Goal: Obtain resource: Download file/media

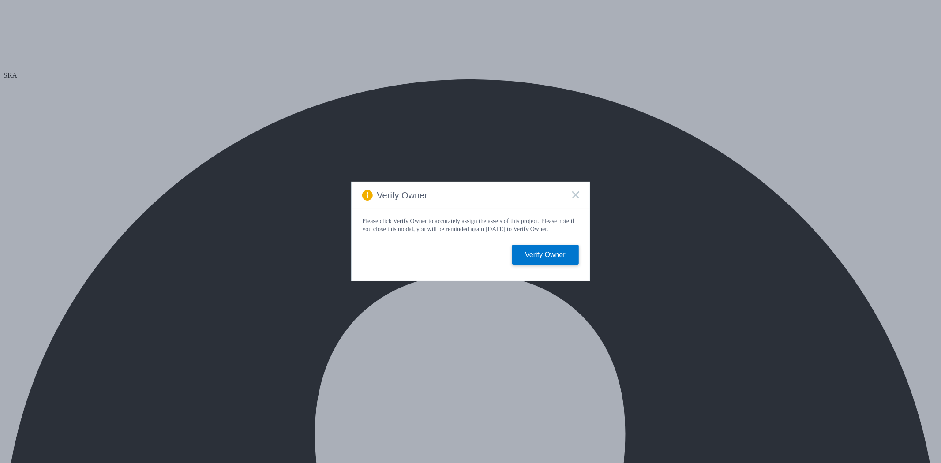
click at [575, 193] on rect at bounding box center [575, 194] width 7 height 7
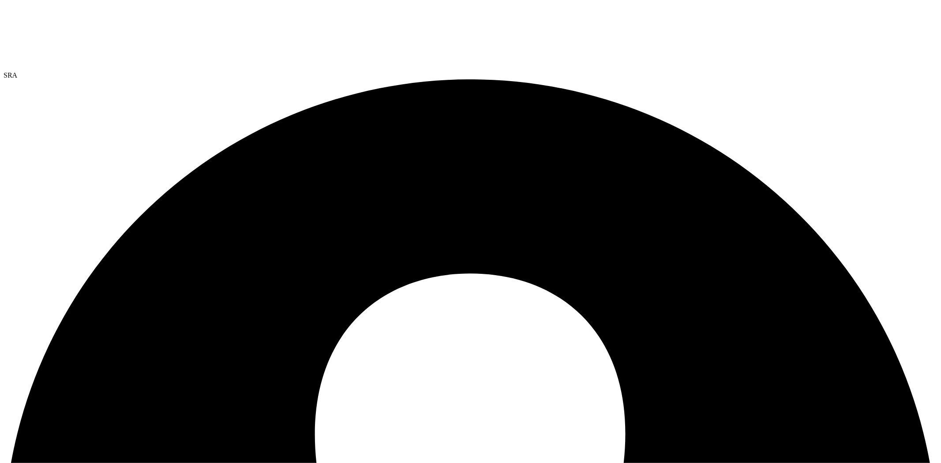
drag, startPoint x: 108, startPoint y: 225, endPoint x: 137, endPoint y: 228, distance: 29.2
drag, startPoint x: 115, startPoint y: 262, endPoint x: 90, endPoint y: 263, distance: 25.2
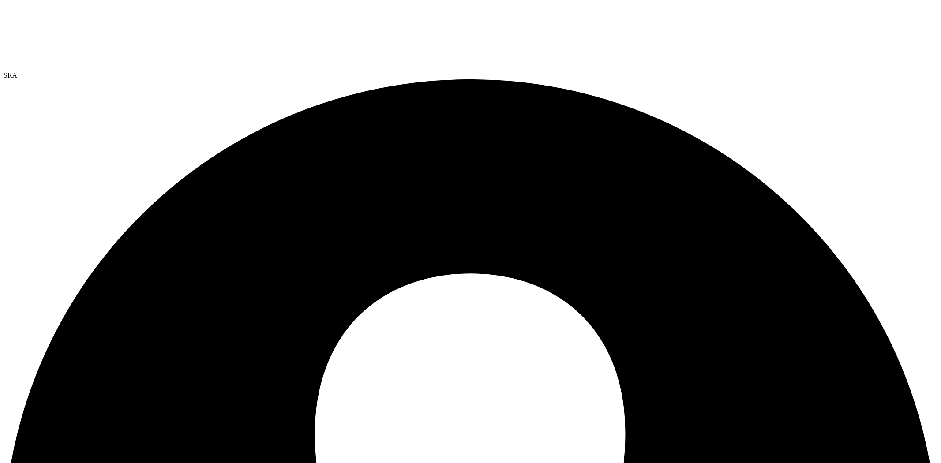
scroll to position [0, 0]
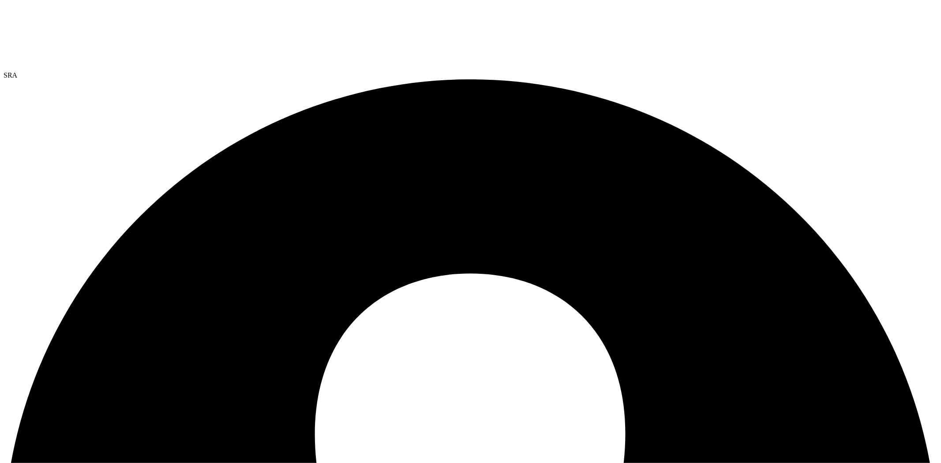
scroll to position [0, 0]
drag, startPoint x: 196, startPoint y: 277, endPoint x: 451, endPoint y: 269, distance: 255.0
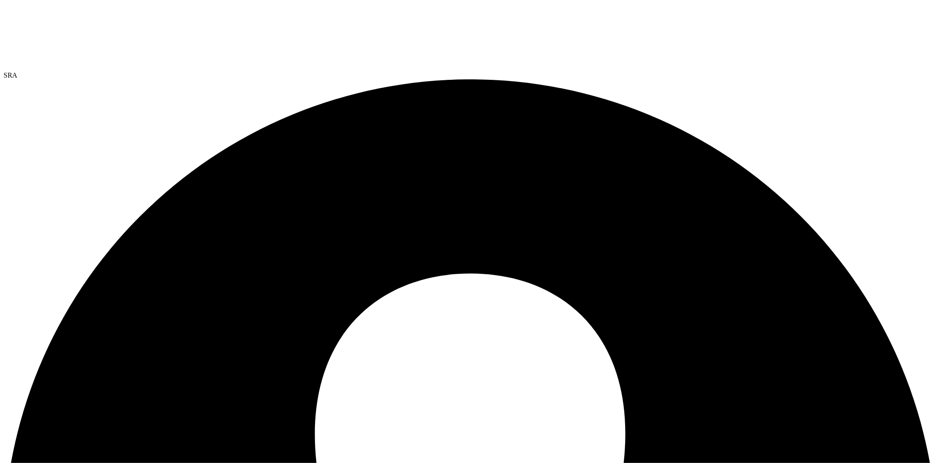
drag, startPoint x: 452, startPoint y: 293, endPoint x: 466, endPoint y: 294, distance: 13.7
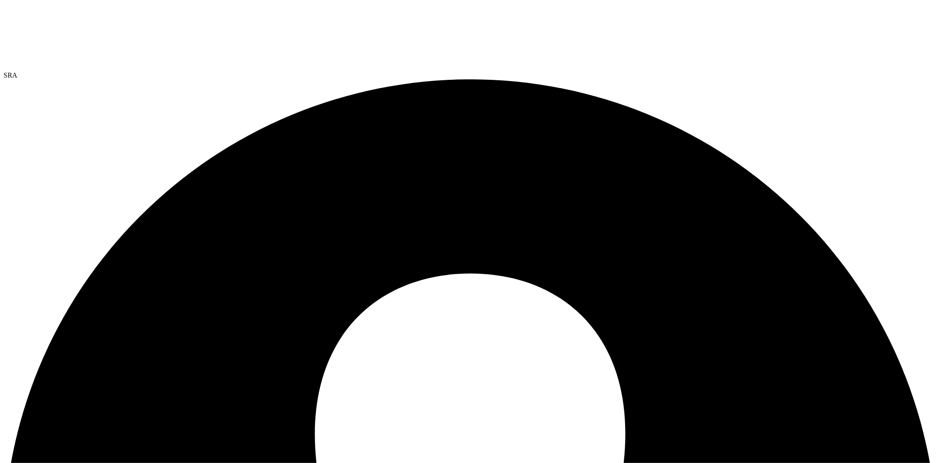
drag, startPoint x: 224, startPoint y: 308, endPoint x: 185, endPoint y: 306, distance: 38.9
copy table "10.239.33.97"
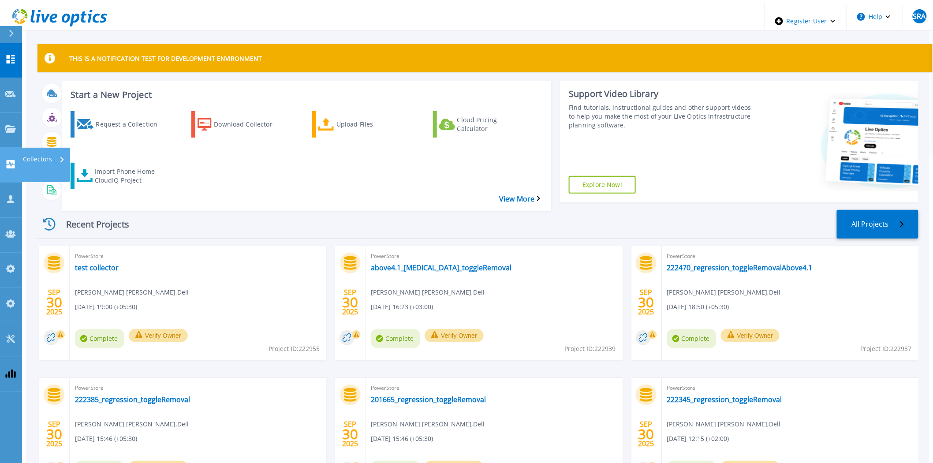
click at [11, 148] on link "Collectors Collectors" at bounding box center [11, 165] width 22 height 35
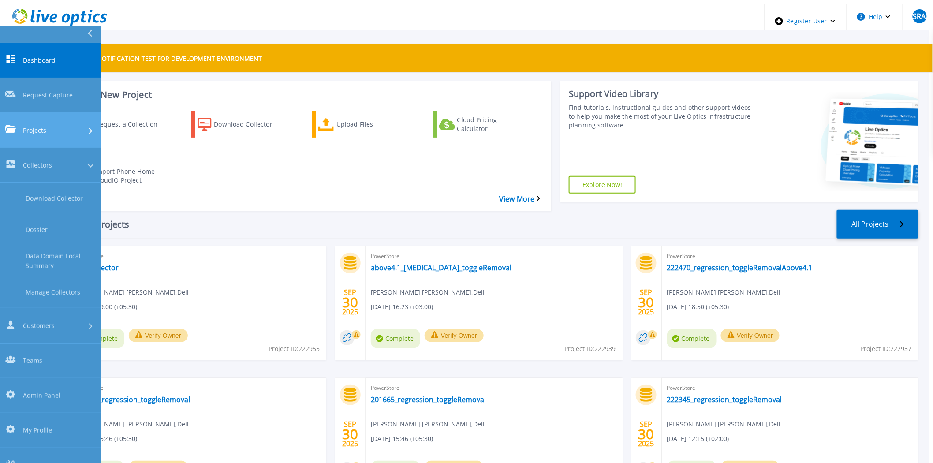
click at [12, 125] on icon at bounding box center [10, 128] width 11 height 7
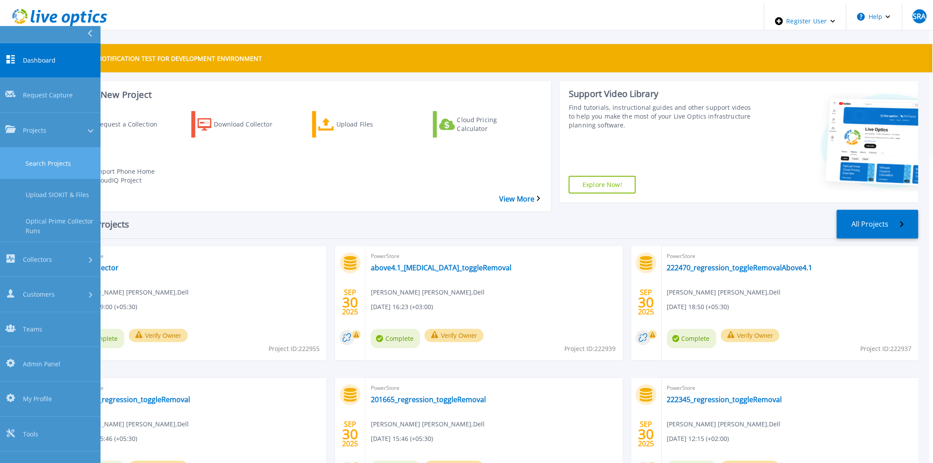
click at [35, 148] on link "Search Projects" at bounding box center [50, 163] width 101 height 31
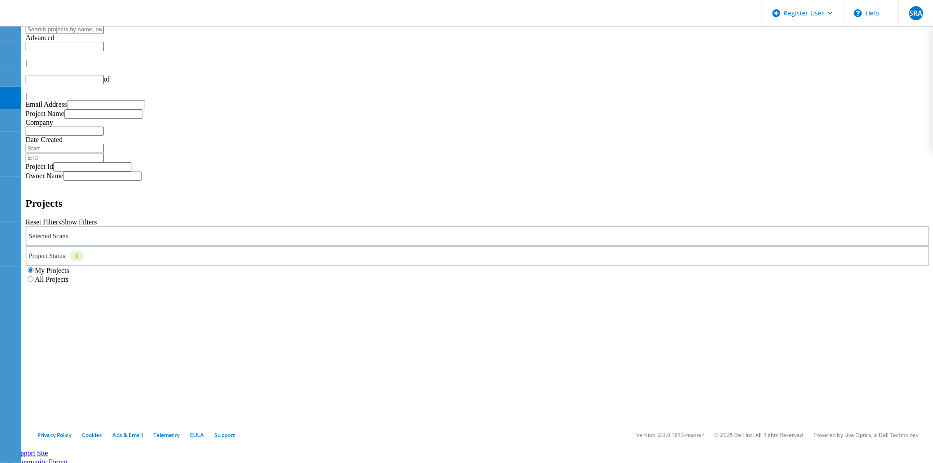
type input "1"
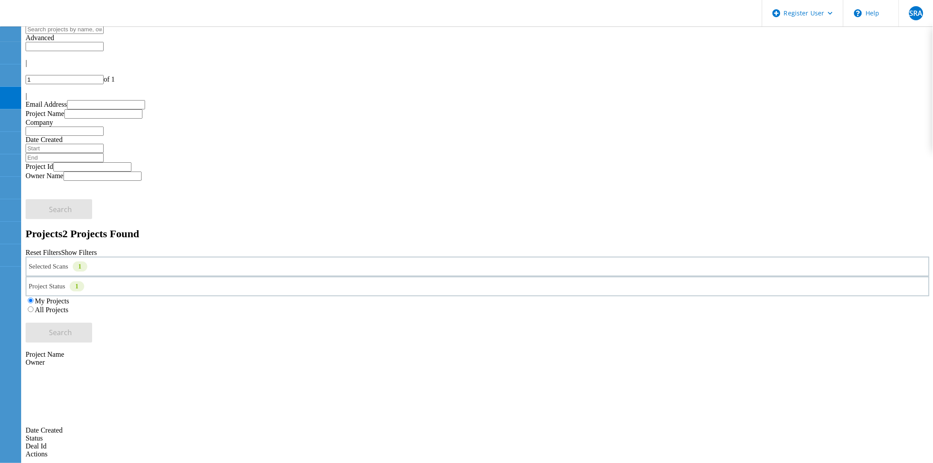
click at [605, 305] on div "All Projects" at bounding box center [478, 309] width 904 height 9
click at [596, 305] on div "All Projects" at bounding box center [478, 309] width 904 height 9
click at [68, 306] on label "All Projects" at bounding box center [52, 309] width 34 height 7
click at [34, 307] on input "All Projects" at bounding box center [31, 310] width 6 height 6
click at [843, 314] on div "Search" at bounding box center [478, 328] width 904 height 29
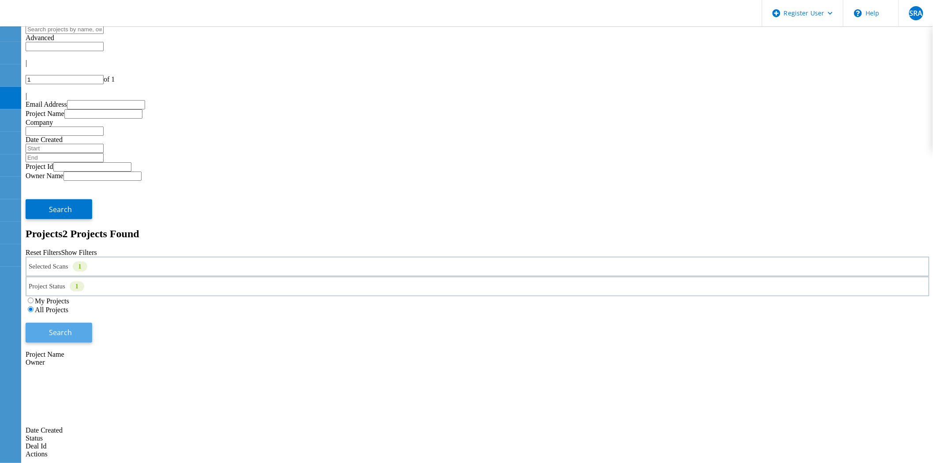
click at [92, 323] on button "Search" at bounding box center [59, 333] width 67 height 20
click at [195, 367] on icon at bounding box center [129, 400] width 132 height 66
click at [63, 367] on use at bounding box center [63, 367] width 0 height 0
click at [251, 257] on div "Selected Scans 1" at bounding box center [478, 267] width 904 height 20
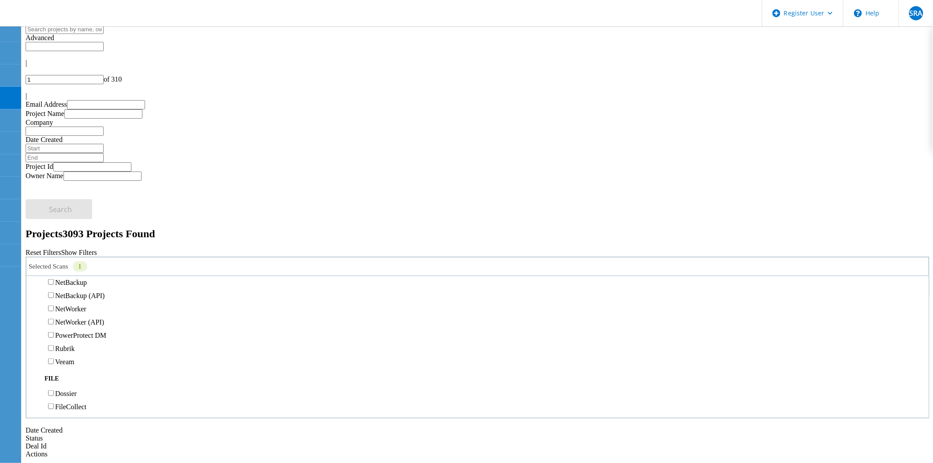
scroll to position [631, 0]
click at [287, 228] on h2 "Projects 3093 Projects Found" at bounding box center [478, 234] width 904 height 12
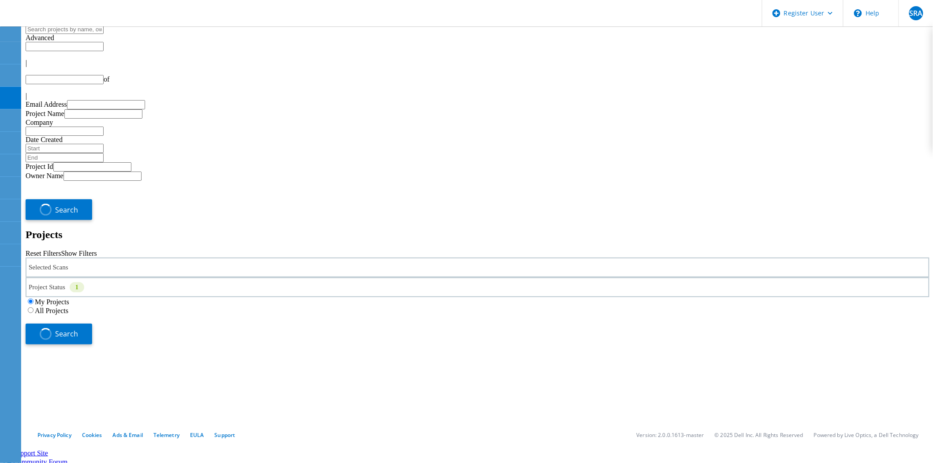
type input "1"
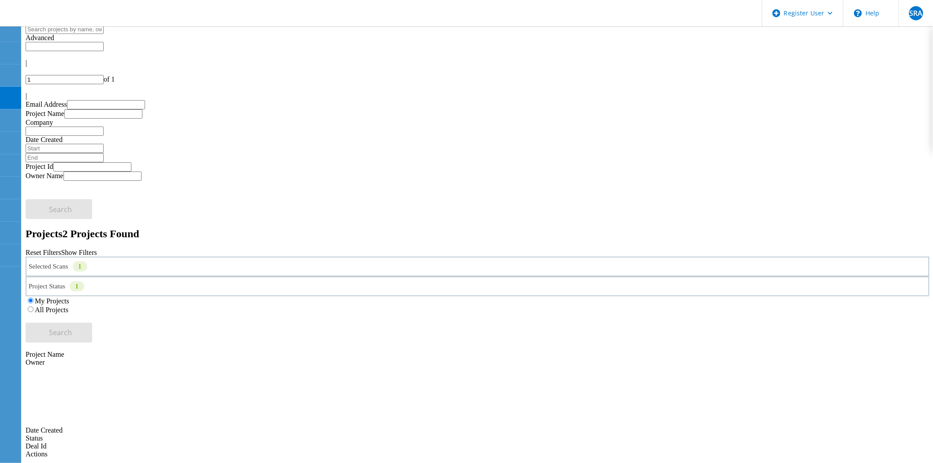
click at [606, 296] on div "My Projects All Projects" at bounding box center [478, 305] width 904 height 18
click at [68, 306] on label "All Projects" at bounding box center [52, 309] width 34 height 7
click at [34, 307] on input "All Projects" at bounding box center [31, 310] width 6 height 6
click at [92, 323] on button "Search" at bounding box center [59, 333] width 67 height 20
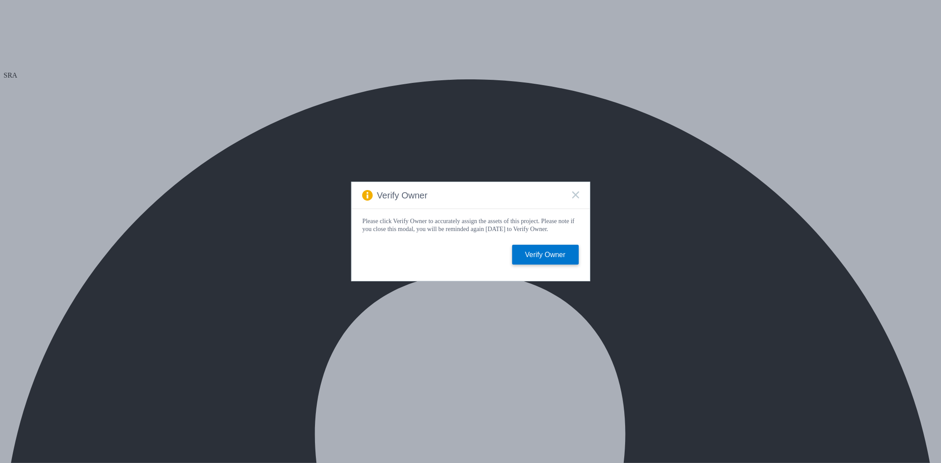
click at [573, 191] on icon at bounding box center [575, 194] width 7 height 7
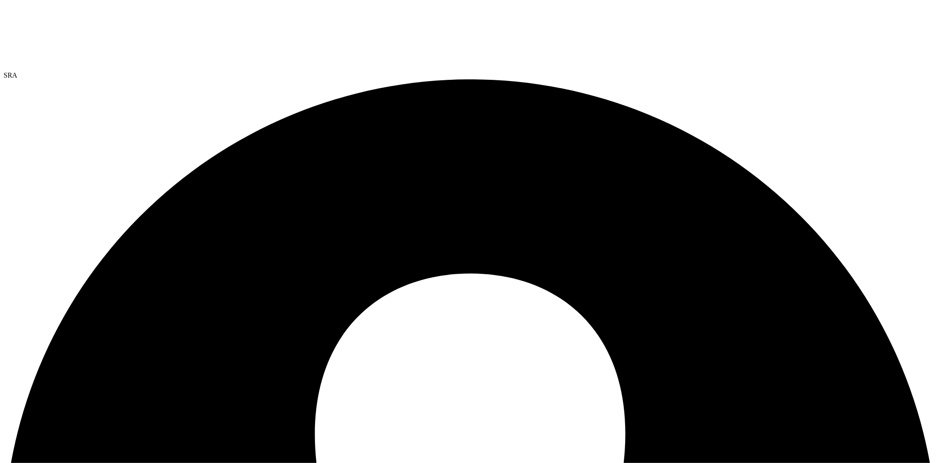
select select "USD"
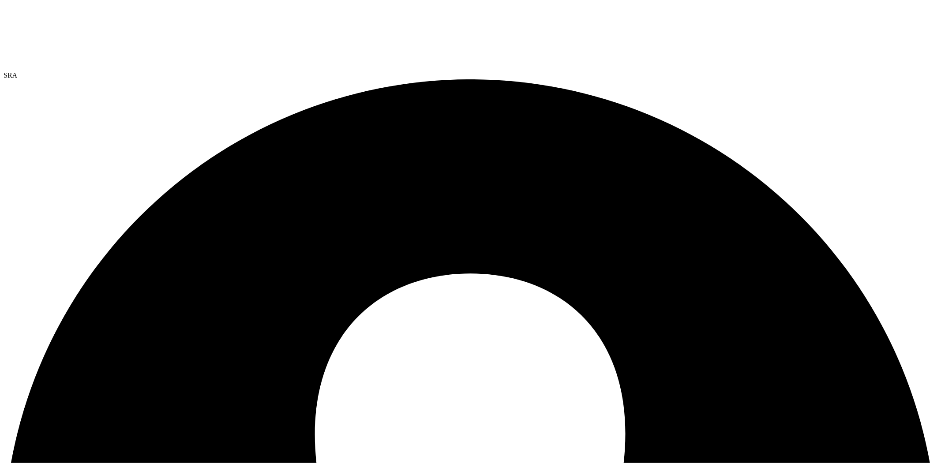
drag, startPoint x: 574, startPoint y: 233, endPoint x: 478, endPoint y: 330, distance: 136.6
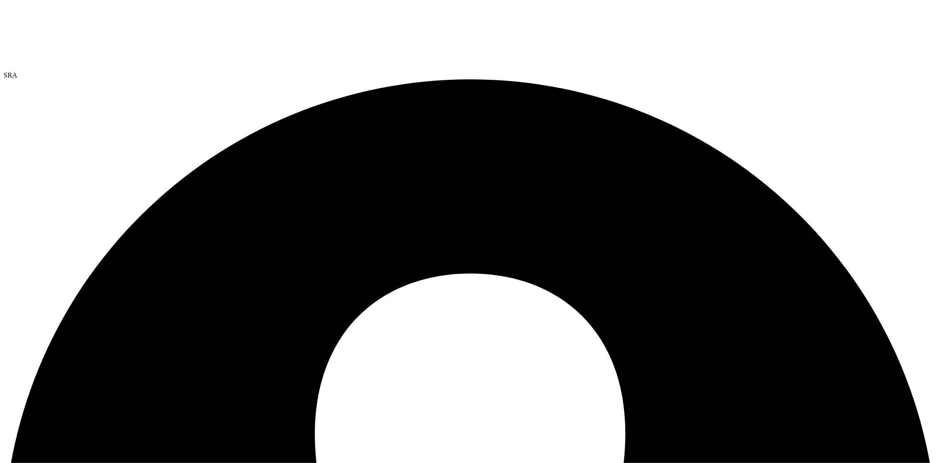
click at [0, 0] on link "Reports" at bounding box center [0, 0] width 0 height 0
